Goal: Task Accomplishment & Management: Complete application form

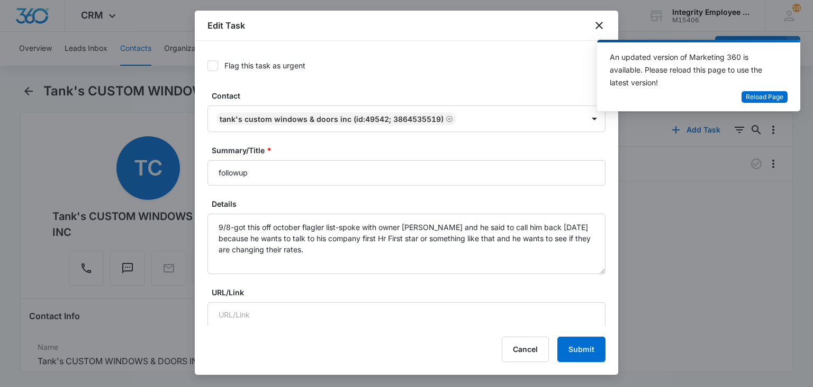
scroll to position [71, 0]
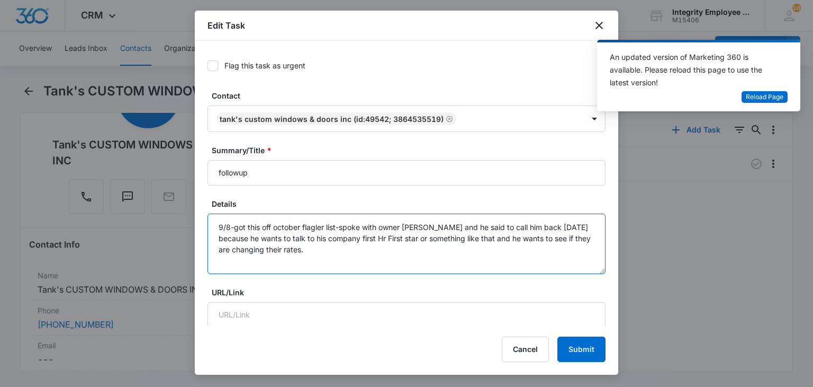
click at [405, 262] on textarea "9/8-got this off october flagler list-spoke with owner Tank and he said to call…" at bounding box center [407, 243] width 398 height 60
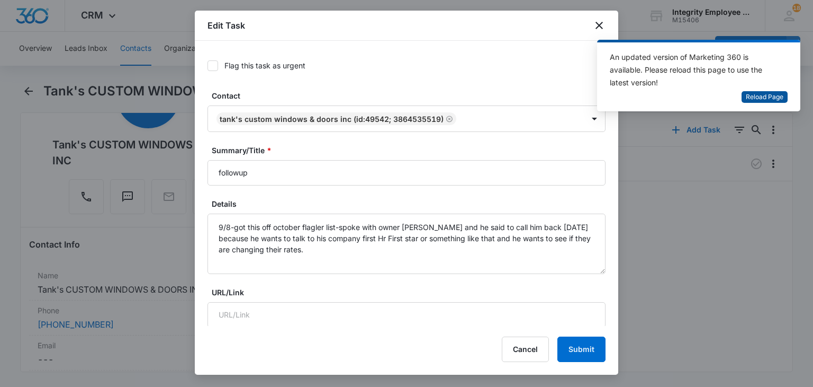
click at [754, 98] on span "Reload Page" at bounding box center [765, 97] width 38 height 10
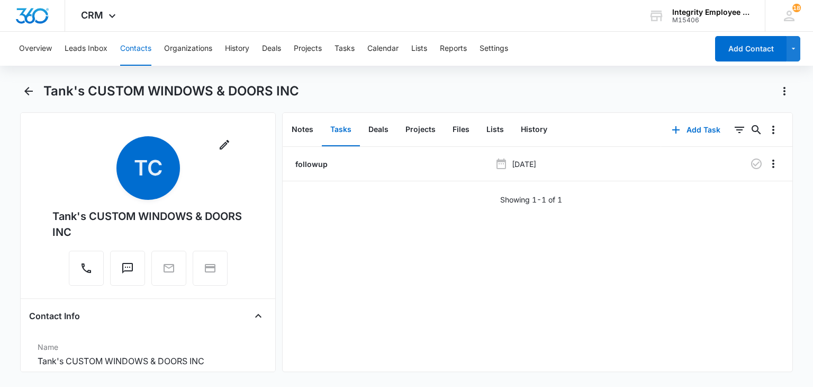
click at [134, 50] on button "Contacts" at bounding box center [135, 49] width 31 height 34
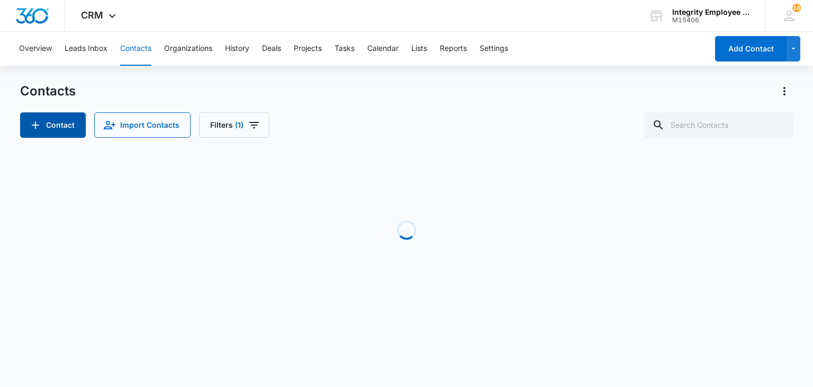
click at [65, 125] on button "Contact" at bounding box center [53, 124] width 66 height 25
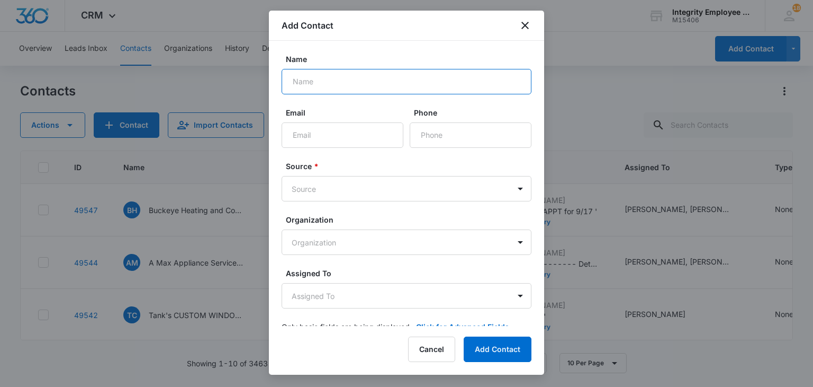
click at [446, 87] on input "Name" at bounding box center [407, 81] width 250 height 25
type input "[PERSON_NAME] Springs Resort LLC"
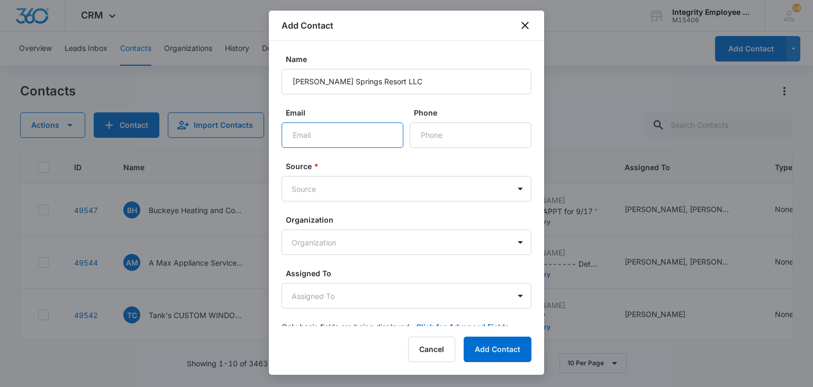
click at [303, 134] on input "Email" at bounding box center [343, 134] width 122 height 25
type input "R"
type input "[EMAIL_ADDRESS][DOMAIN_NAME]"
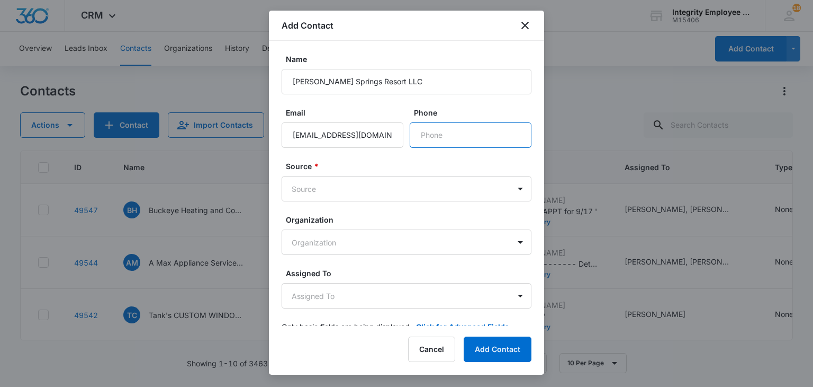
click at [441, 130] on input "Phone" at bounding box center [471, 134] width 122 height 25
paste input "[PHONE_NUMBER]"
type input "[PHONE_NUMBER]"
click at [353, 178] on body "CRM Apps Reputation Websites Forms CRM Email Social Shop Payments POS Content A…" at bounding box center [406, 193] width 813 height 387
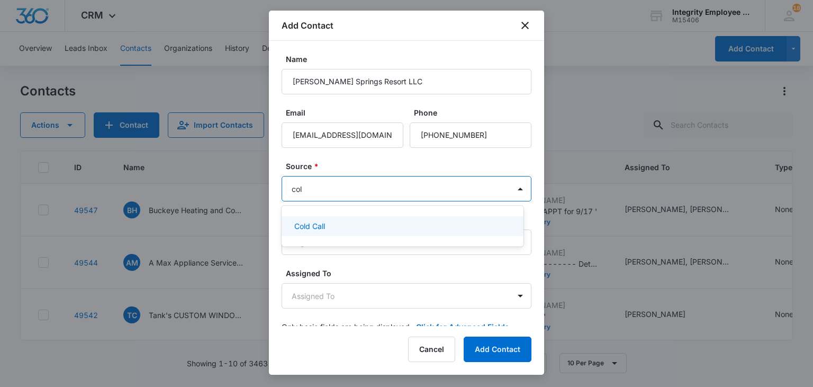
type input "cold"
click at [328, 223] on div "Cold Call" at bounding box center [401, 225] width 214 height 11
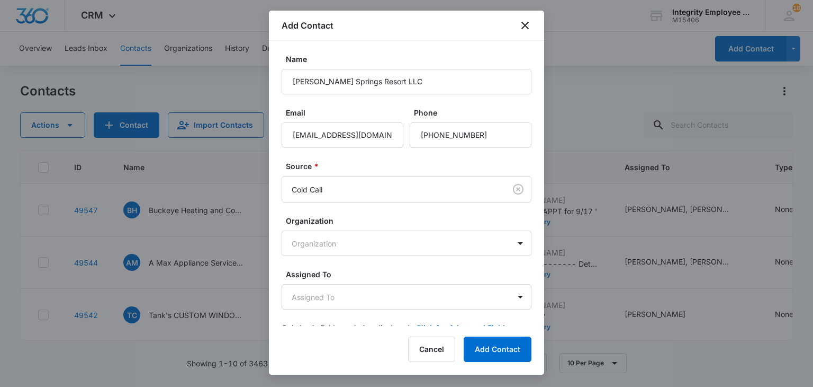
click at [313, 282] on div "Assigned To Assigned To" at bounding box center [407, 288] width 250 height 41
click at [321, 299] on body "CRM Apps Reputation Websites Forms CRM Email Social Shop Payments POS Content A…" at bounding box center [406, 193] width 813 height 387
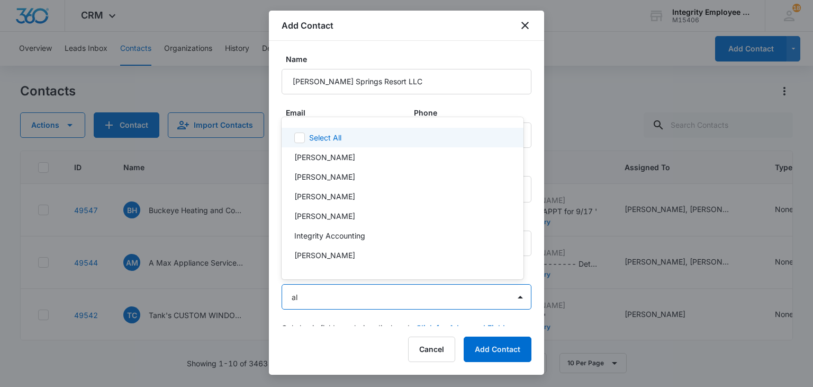
type input "ale"
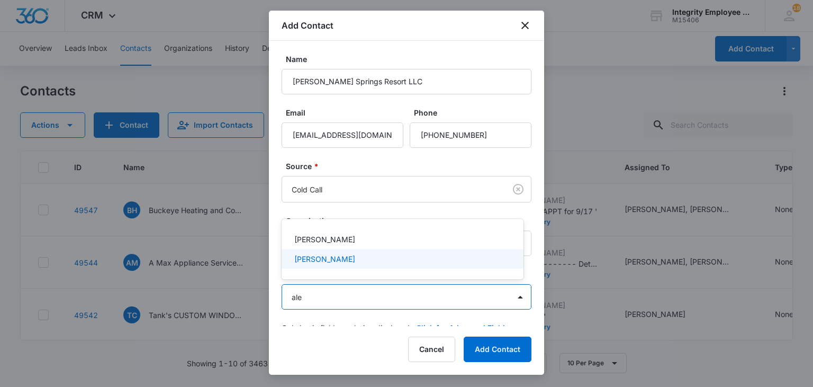
click at [320, 257] on p "[PERSON_NAME]" at bounding box center [324, 258] width 61 height 11
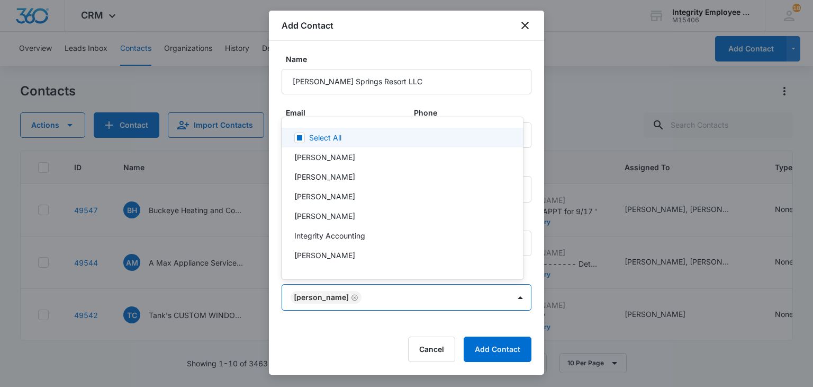
click at [389, 56] on div at bounding box center [406, 193] width 813 height 387
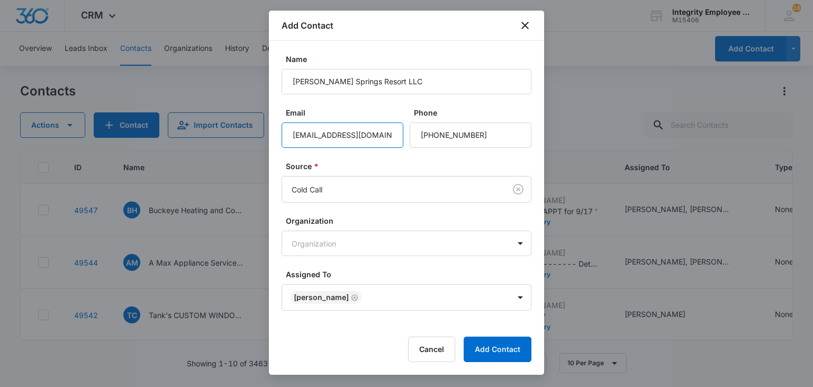
drag, startPoint x: 374, startPoint y: 139, endPoint x: 263, endPoint y: 123, distance: 112.8
click at [263, 123] on body "CRM Apps Reputation Websites Forms CRM Email Social Shop Payments POS Content A…" at bounding box center [406, 193] width 813 height 387
click at [349, 224] on label "Organization" at bounding box center [411, 220] width 250 height 11
